Goal: Obtain resource: Obtain resource

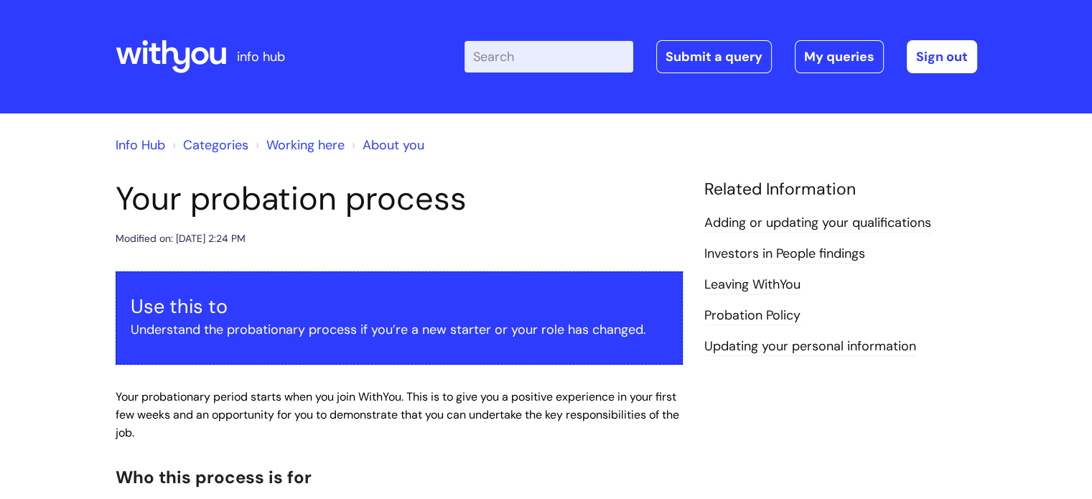
click at [195, 54] on icon at bounding box center [171, 56] width 111 height 34
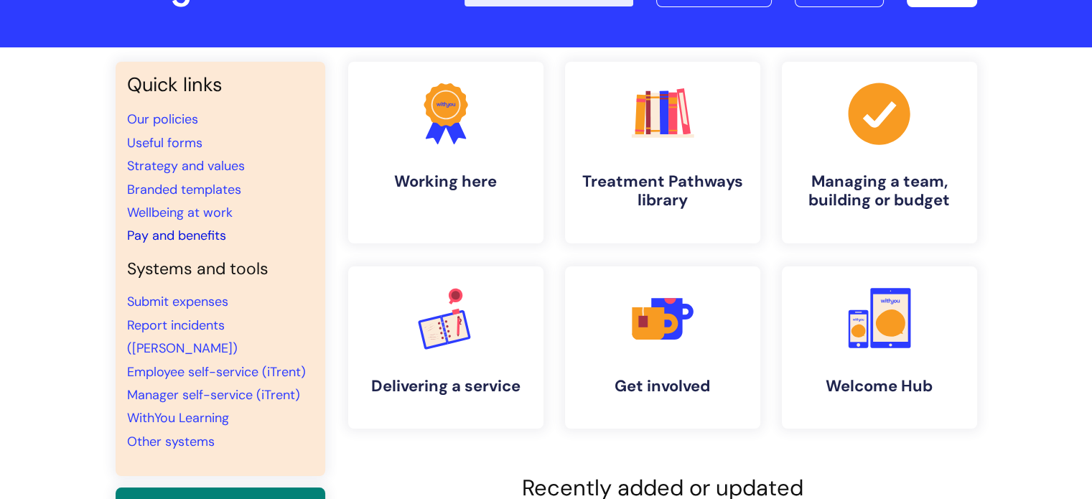
scroll to position [66, 0]
click at [182, 140] on link "Useful forms" at bounding box center [164, 142] width 75 height 17
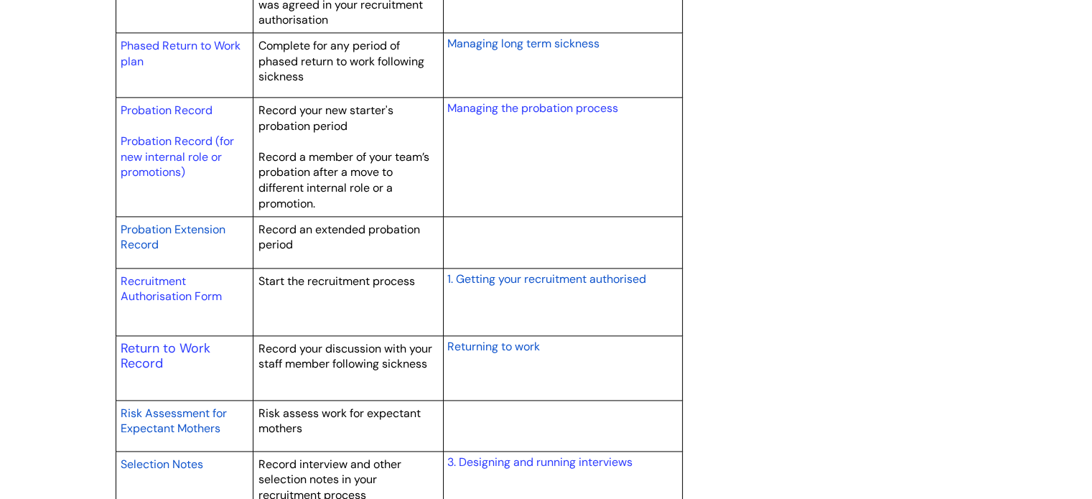
scroll to position [2008, 0]
click at [192, 42] on link "Phased Return to Work plan" at bounding box center [181, 54] width 120 height 31
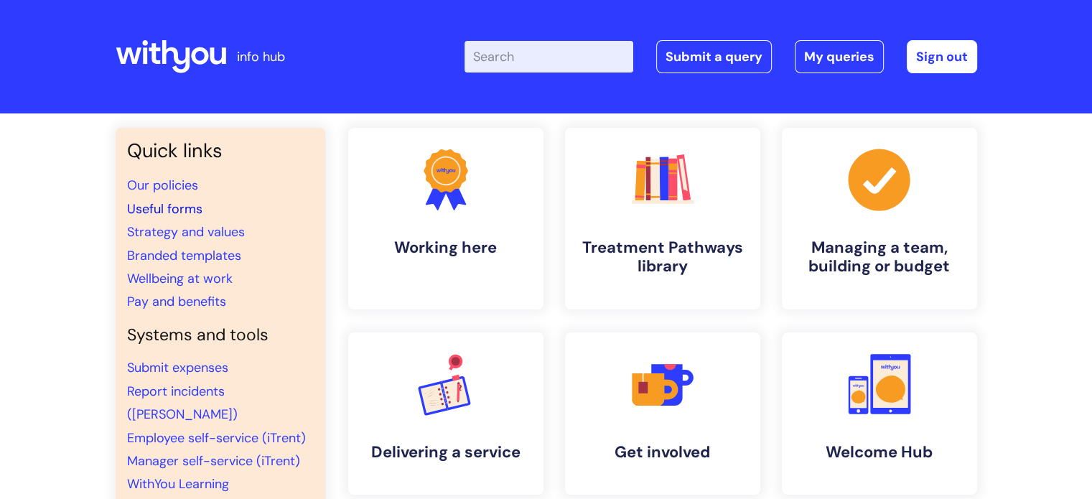
click at [197, 205] on link "Useful forms" at bounding box center [164, 208] width 75 height 17
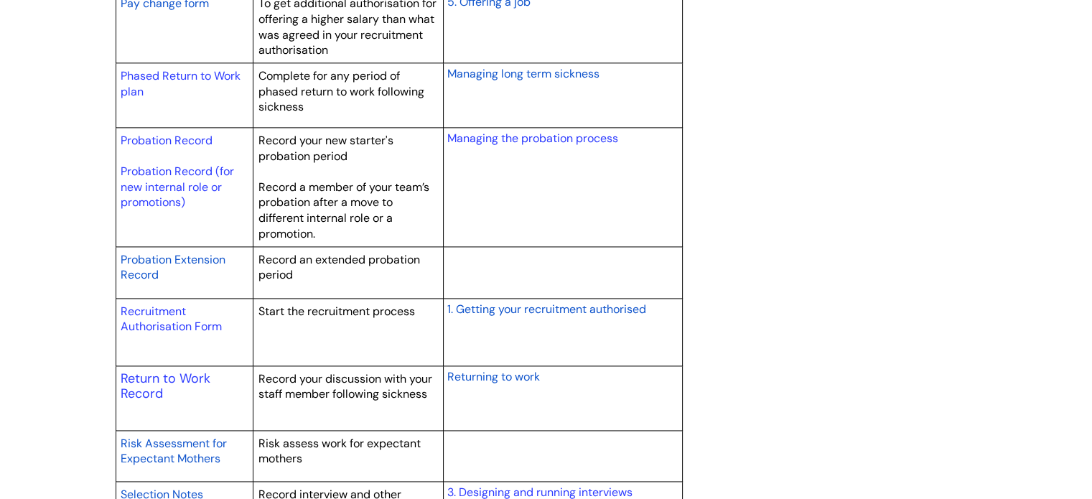
scroll to position [1981, 0]
click at [161, 369] on link "Return to Work Record" at bounding box center [166, 384] width 90 height 33
